Goal: Find specific page/section: Find specific page/section

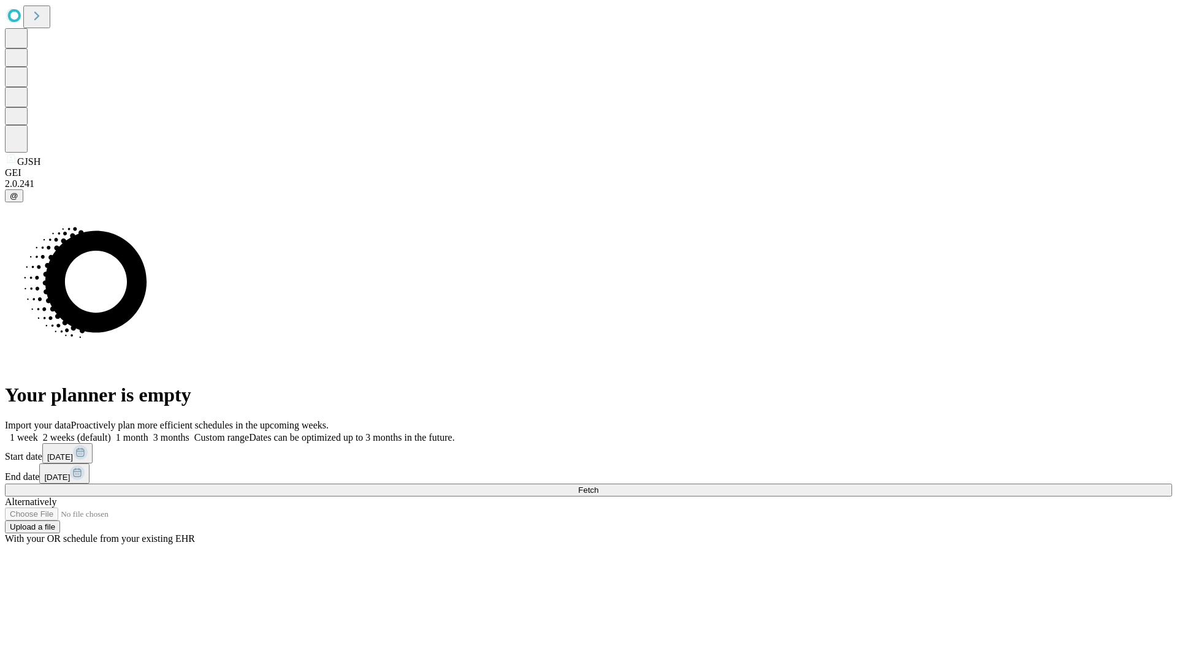
click at [599, 486] on span "Fetch" at bounding box center [588, 490] width 20 height 9
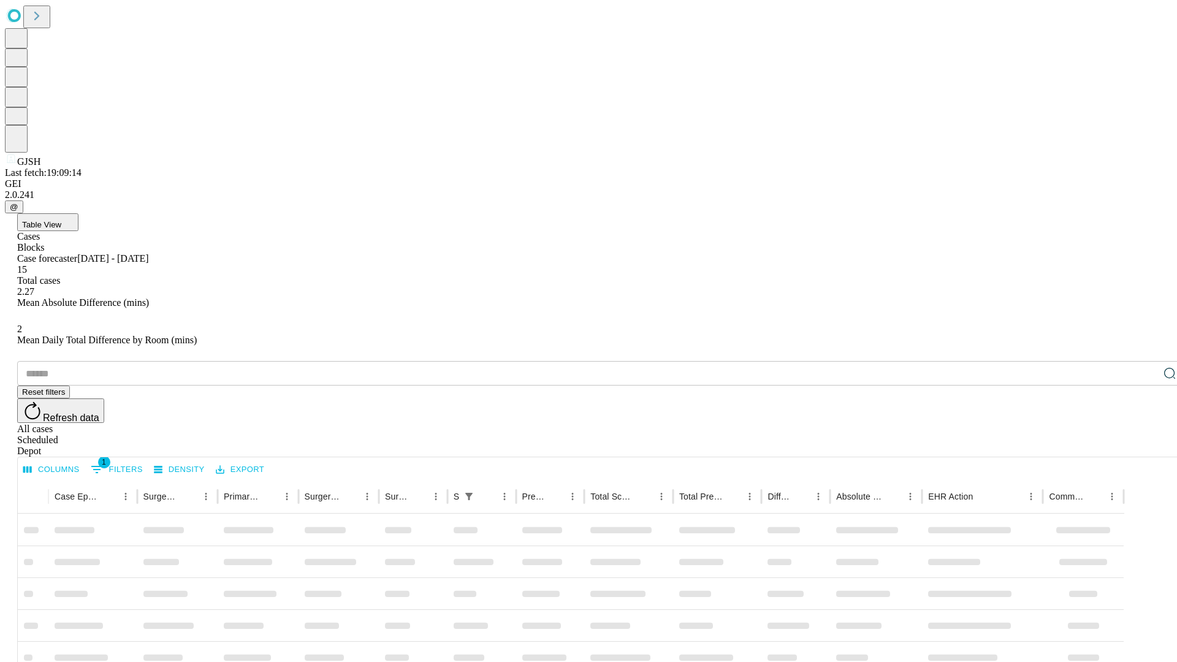
click at [1146, 446] on div "Depot" at bounding box center [601, 451] width 1168 height 11
